Goal: Task Accomplishment & Management: Use online tool/utility

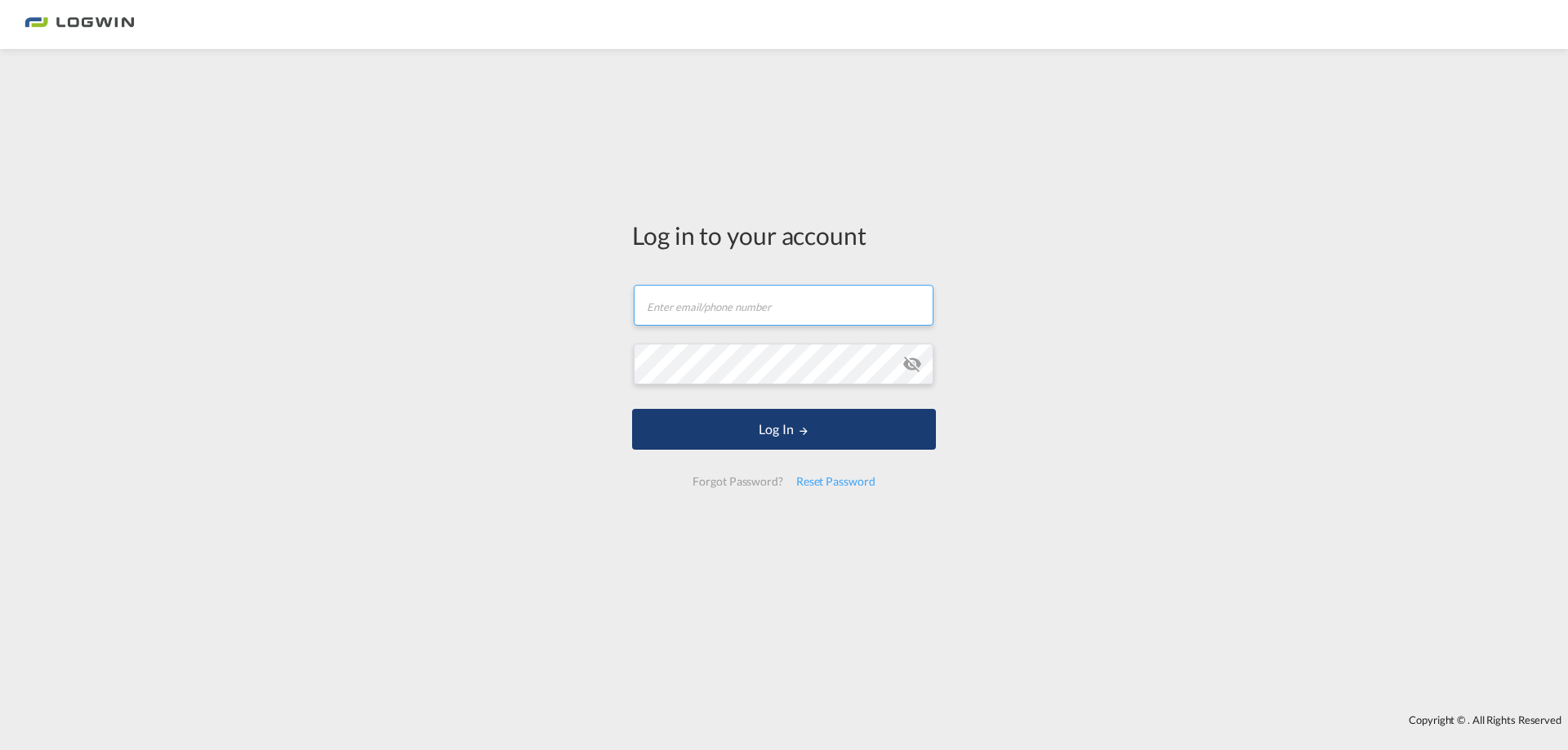
type input "[PERSON_NAME][EMAIL_ADDRESS][DOMAIN_NAME]"
click at [769, 438] on button "Log In" at bounding box center [784, 429] width 303 height 41
